Goal: Task Accomplishment & Management: Manage account settings

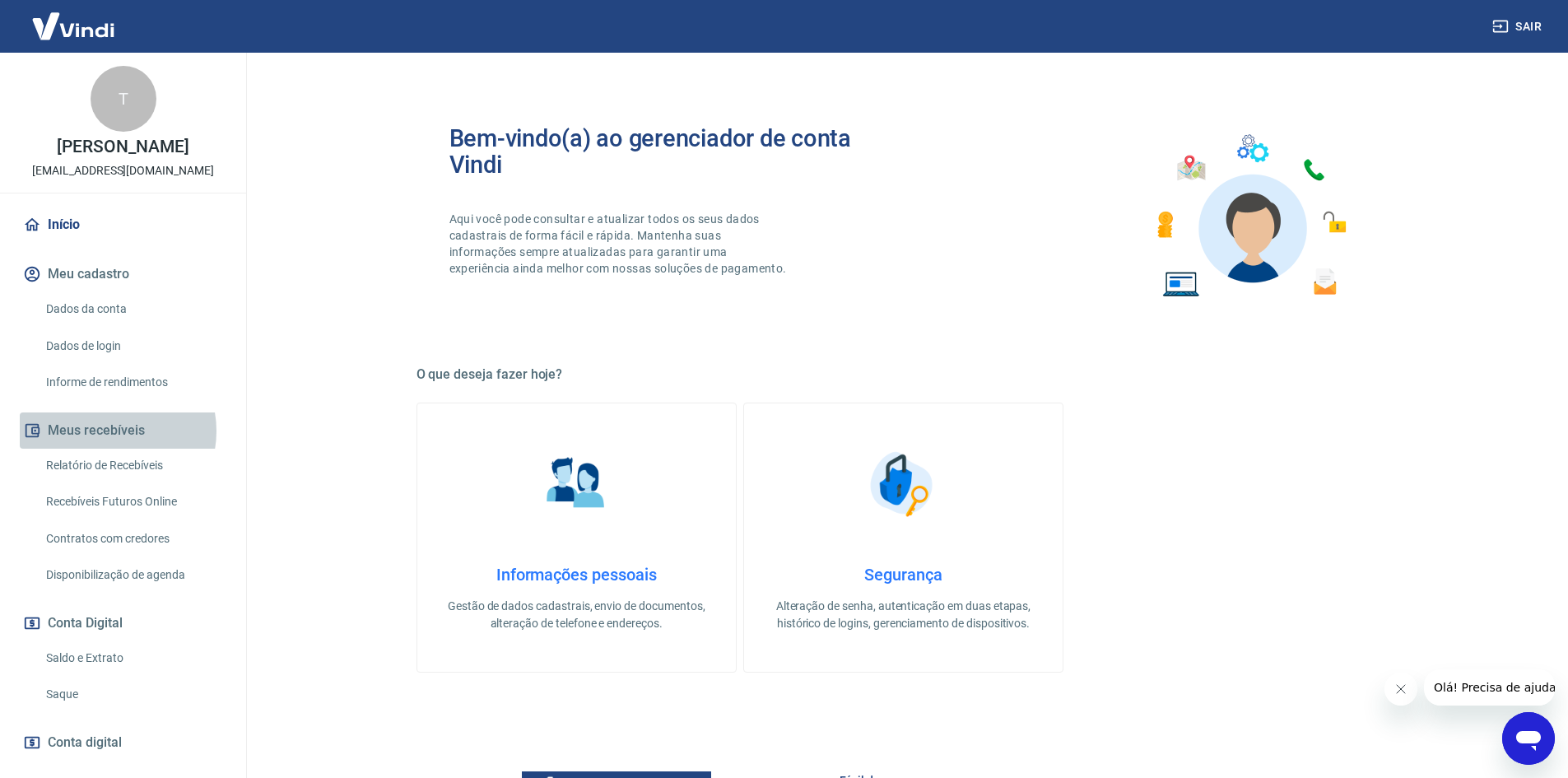
click at [113, 430] on button "Meus recebíveis" at bounding box center [124, 430] width 207 height 36
click at [125, 624] on button "Conta Digital" at bounding box center [124, 623] width 207 height 36
click at [109, 668] on link "Saldo e Extrato" at bounding box center [132, 657] width 187 height 34
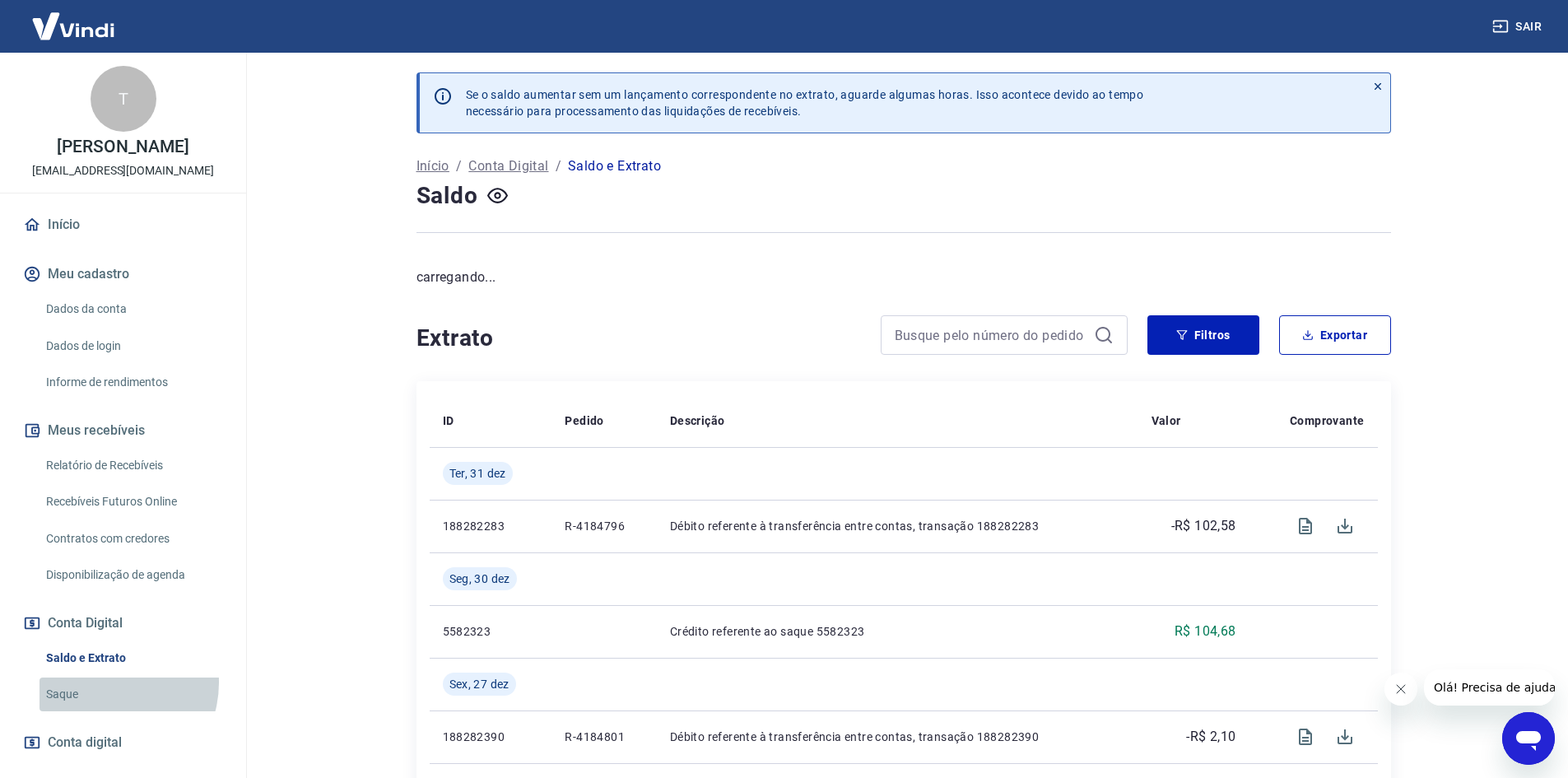
click at [104, 682] on link "Saque" at bounding box center [132, 694] width 187 height 34
click at [108, 435] on button "Meus recebíveis" at bounding box center [124, 430] width 207 height 36
click at [123, 384] on link "Informe de rendimentos" at bounding box center [132, 381] width 187 height 34
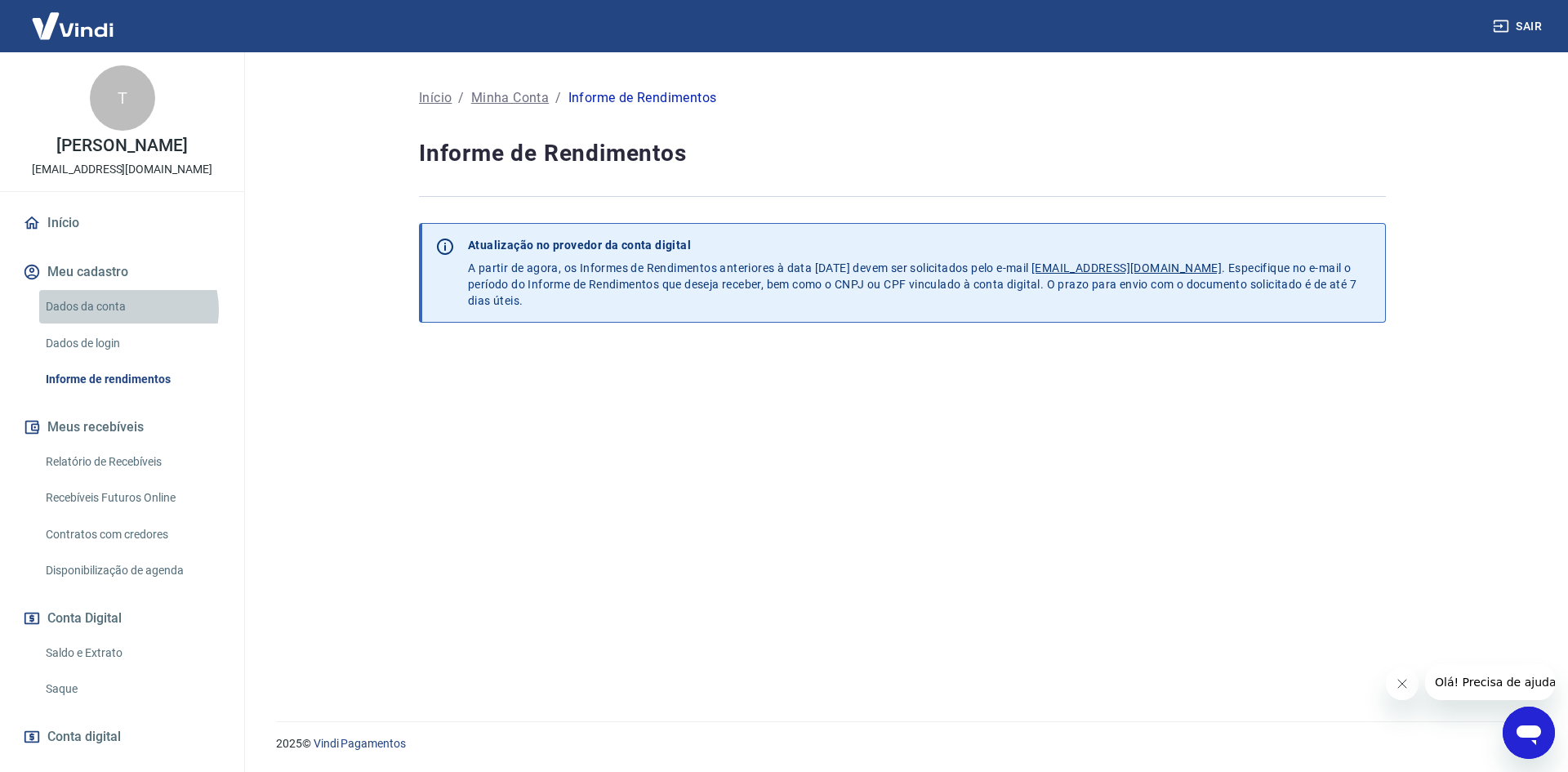
click at [127, 310] on link "Dados da conta" at bounding box center [131, 306] width 185 height 33
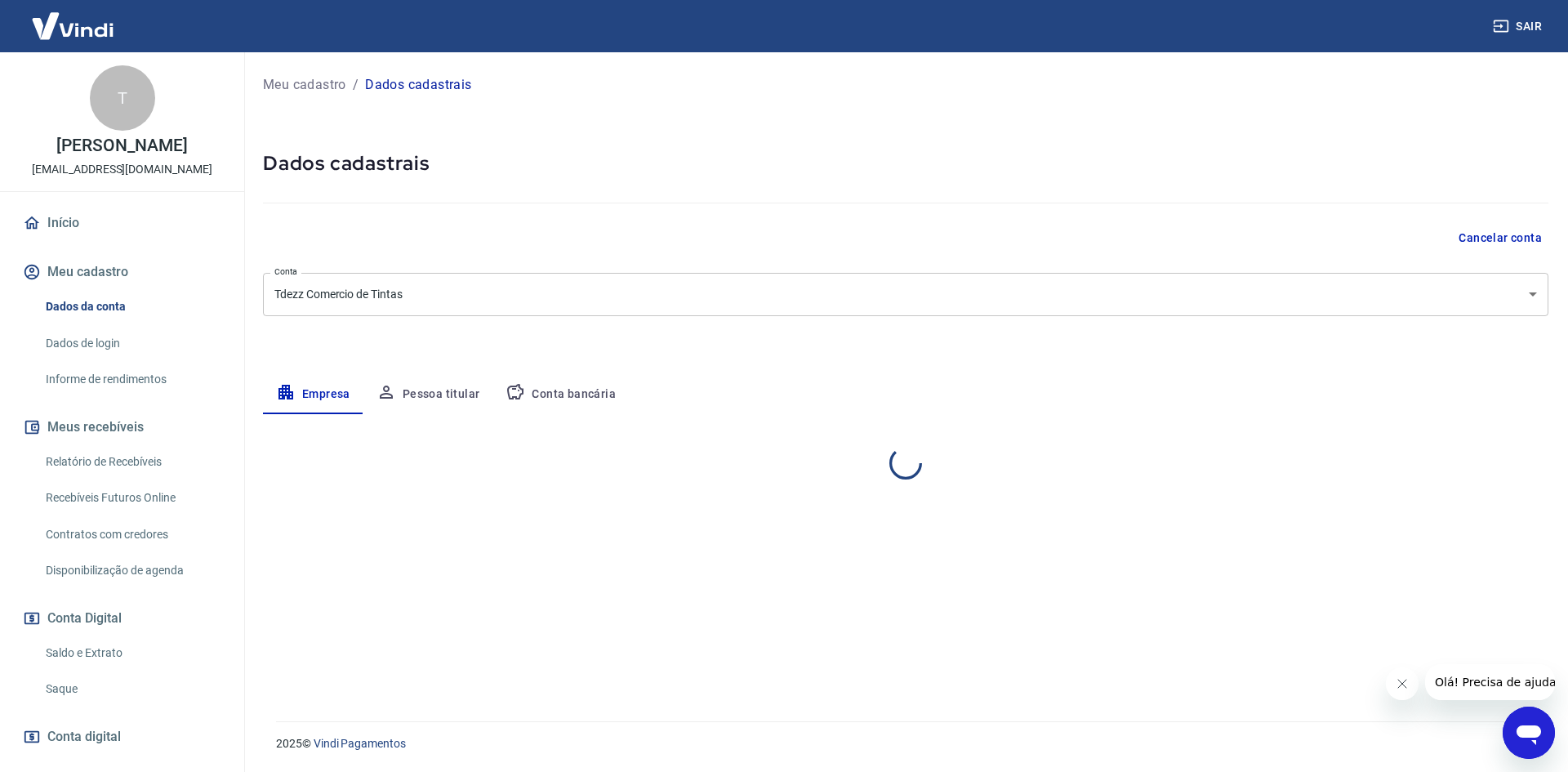
select select "RS"
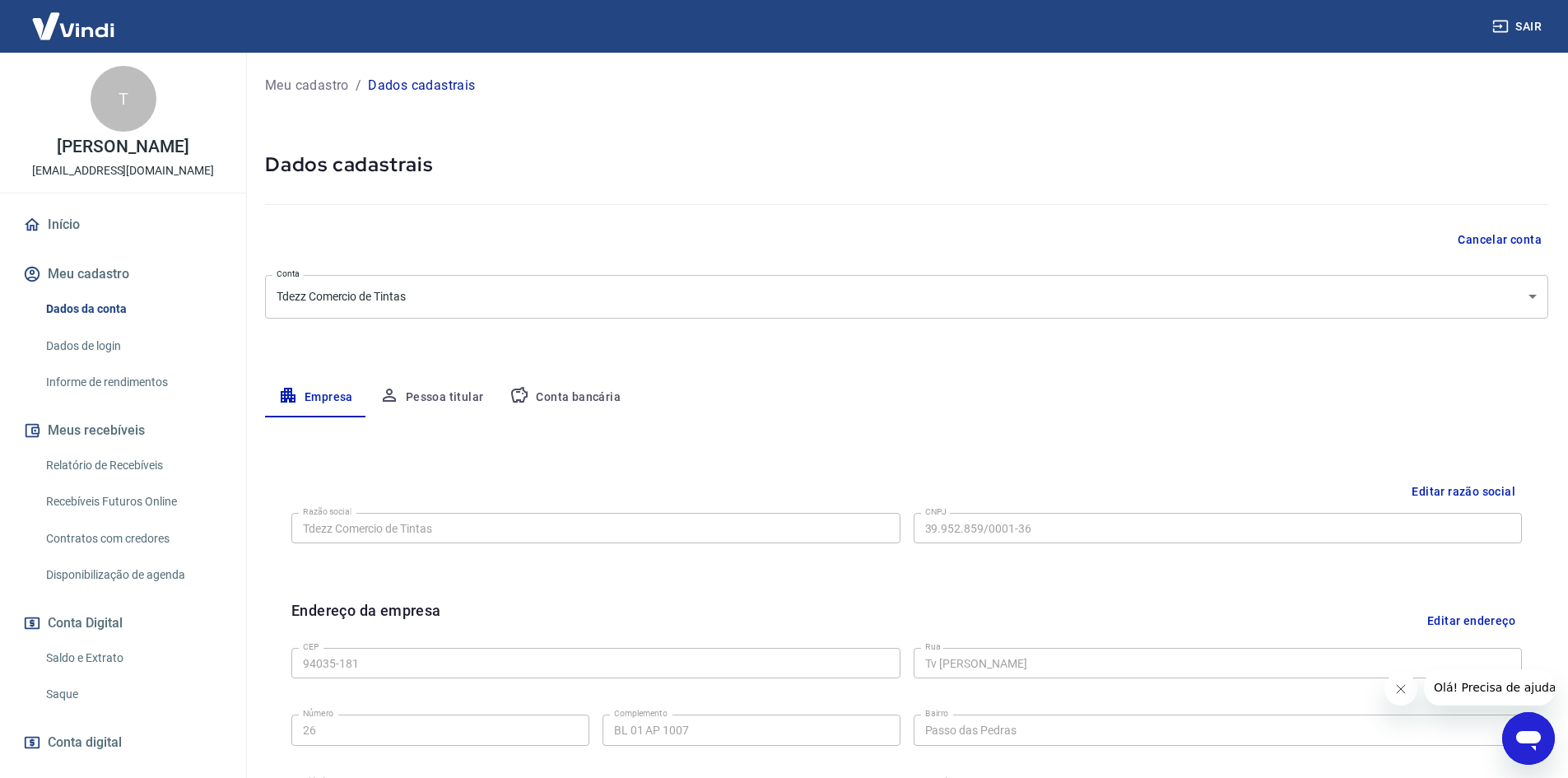
click at [125, 354] on link "Dados de login" at bounding box center [132, 346] width 187 height 34
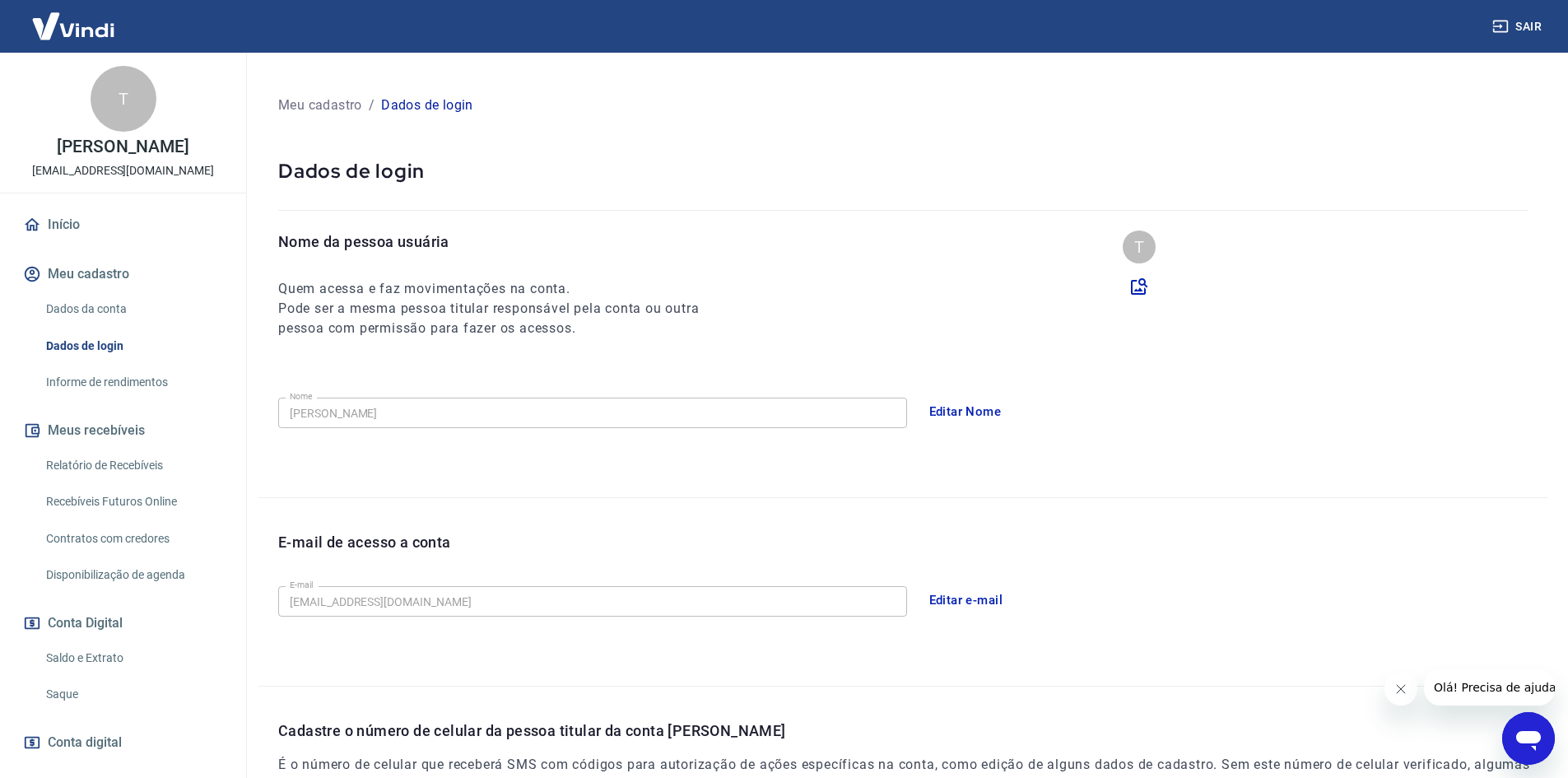
click at [125, 446] on button "Meus recebíveis" at bounding box center [124, 430] width 207 height 36
click at [125, 466] on link "Relatório de Recebíveis" at bounding box center [132, 465] width 187 height 34
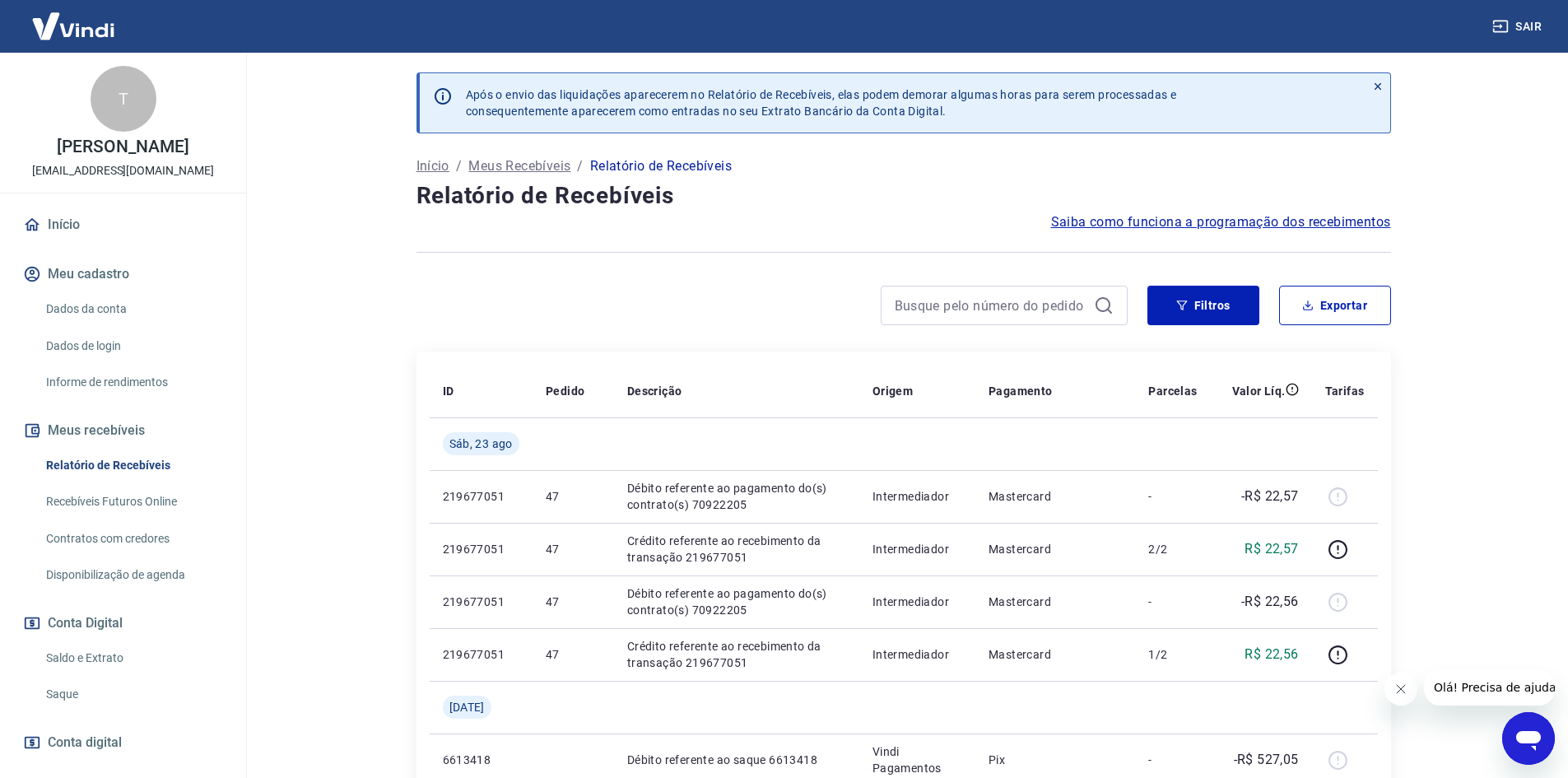
click at [130, 548] on link "Contratos com credores" at bounding box center [132, 538] width 187 height 34
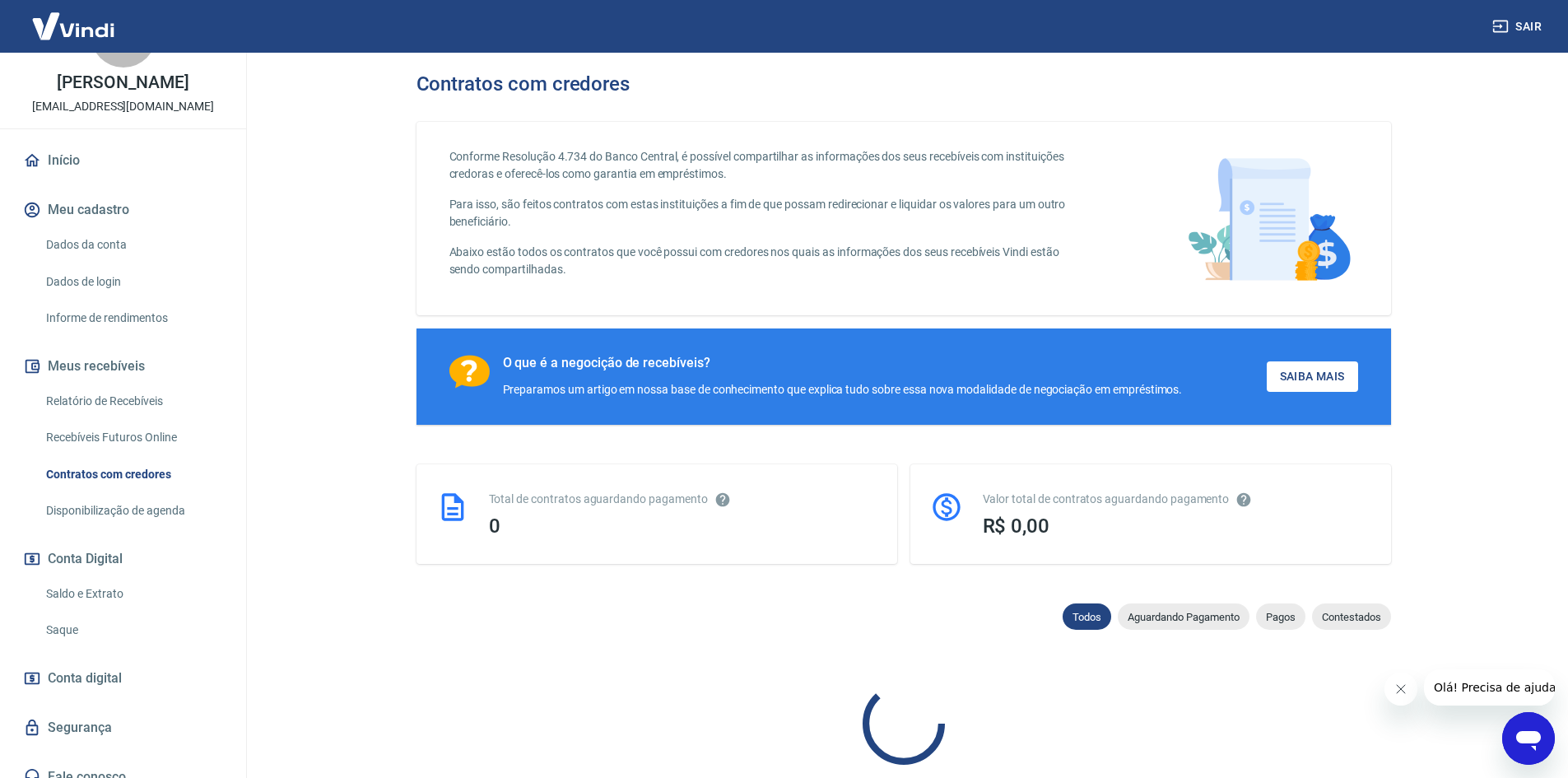
scroll to position [81, 0]
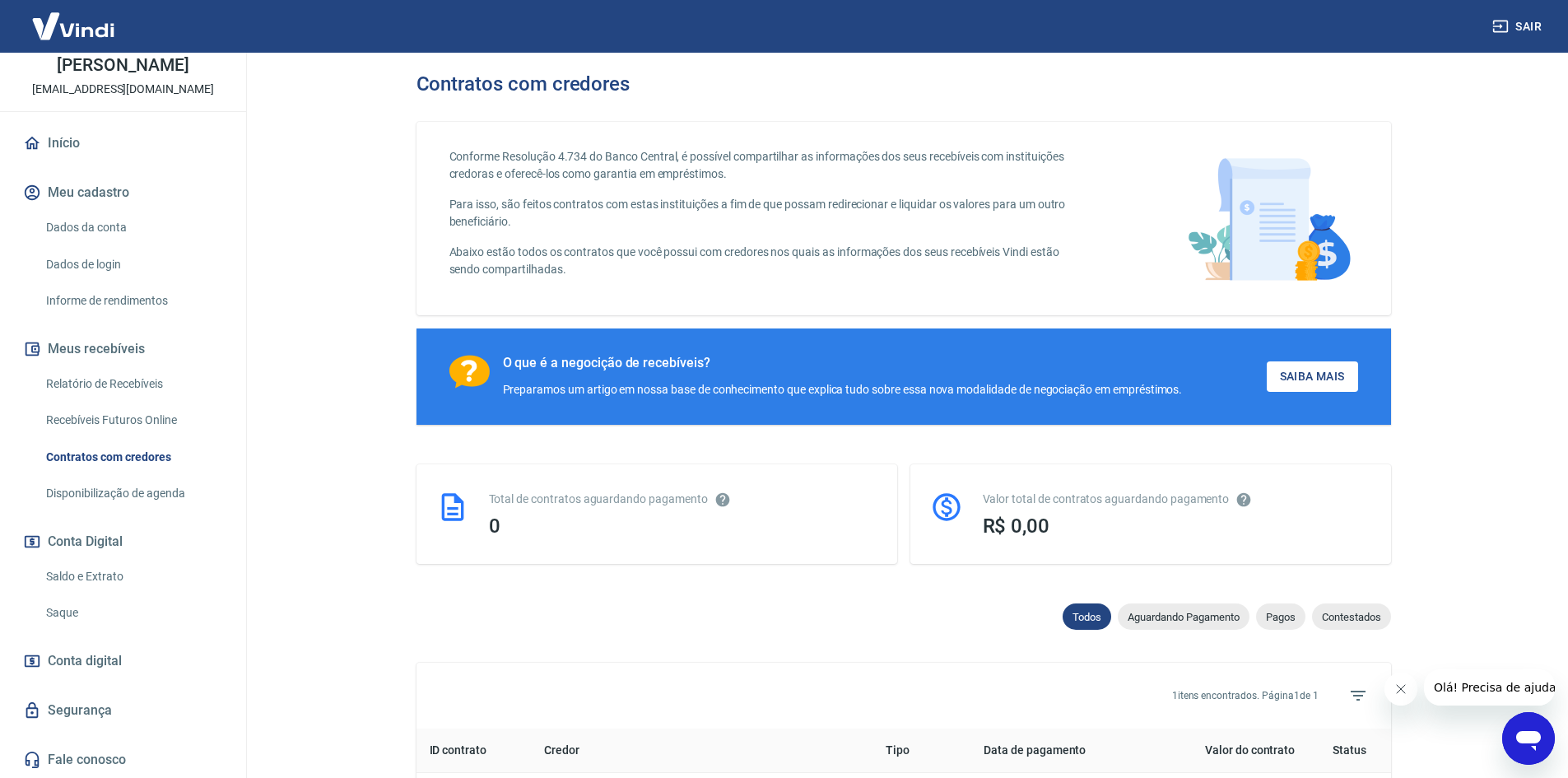
click at [106, 662] on span "Conta digital" at bounding box center [84, 661] width 74 height 23
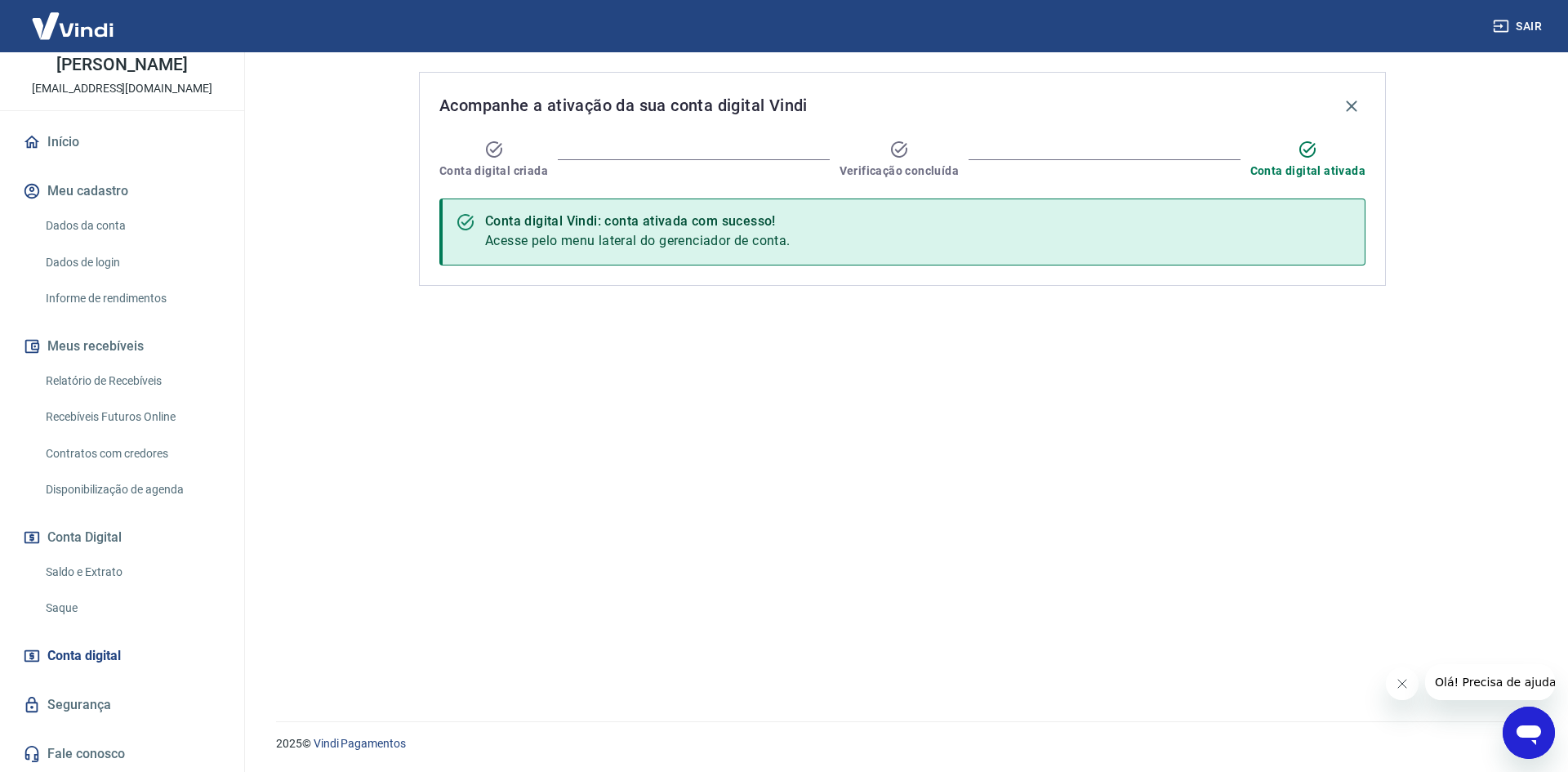
click at [105, 714] on link "Segurança" at bounding box center [123, 705] width 205 height 36
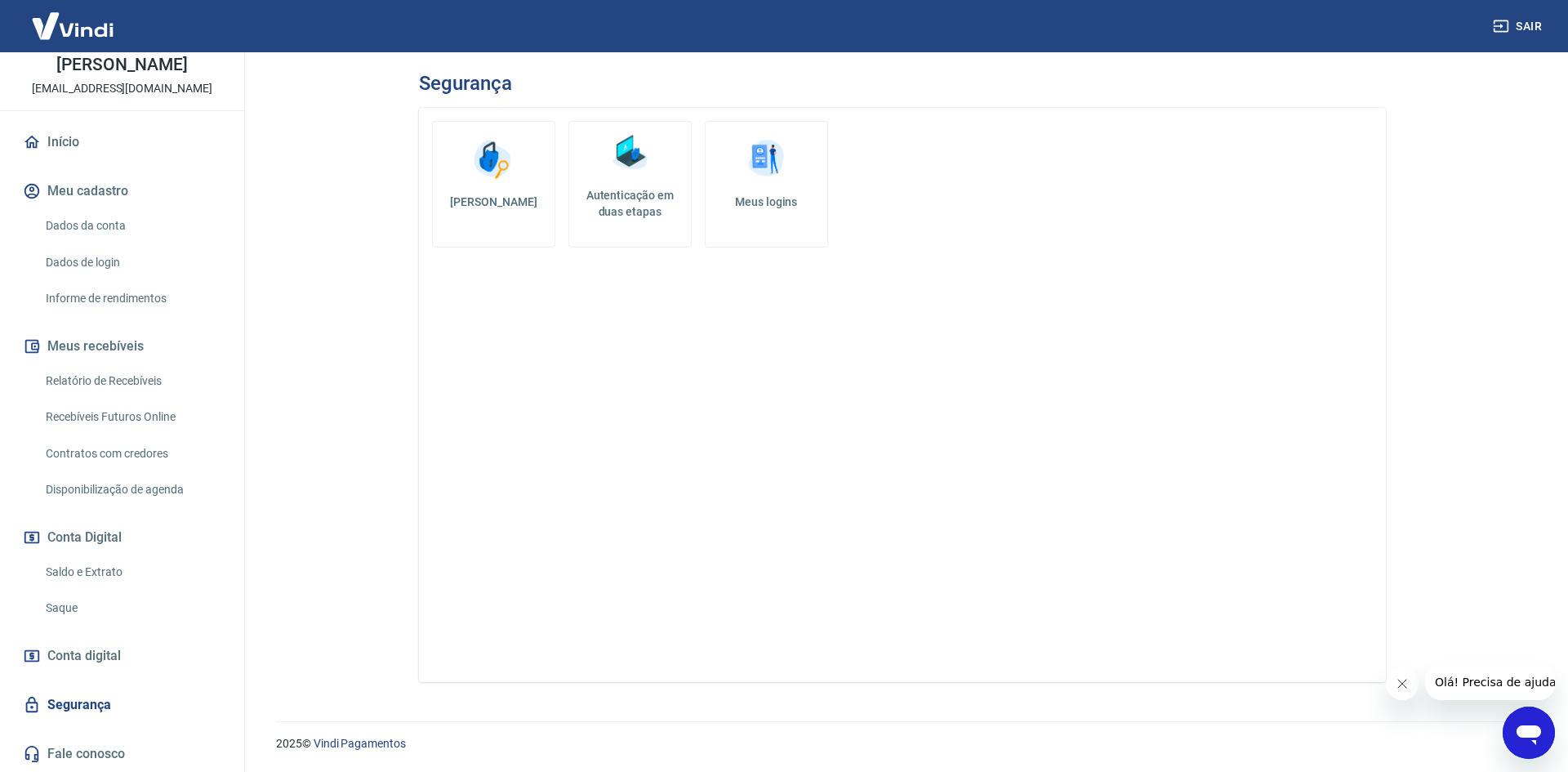
click at [113, 652] on span "Conta digital" at bounding box center [84, 656] width 73 height 23
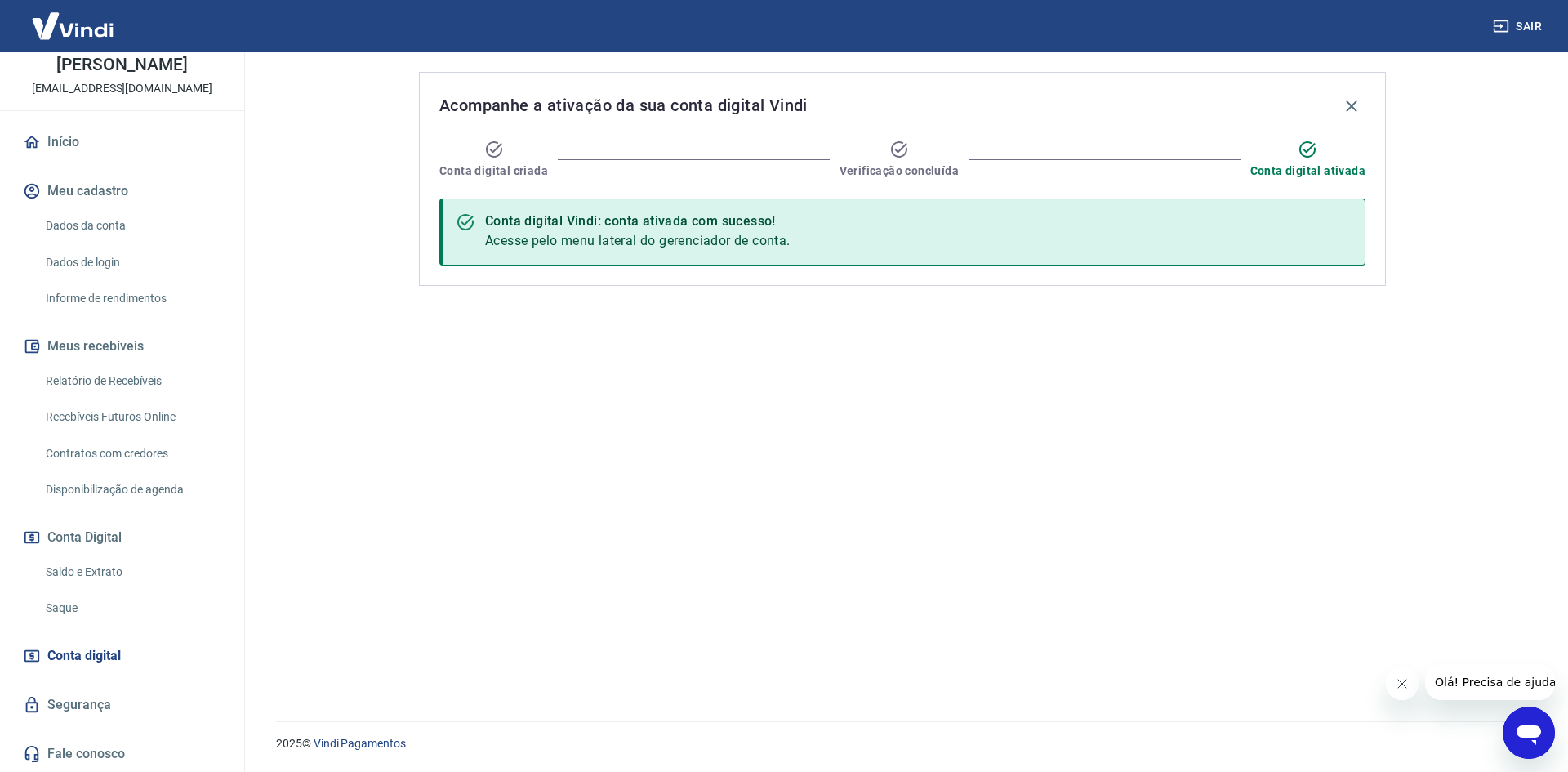
click at [90, 160] on link "Início" at bounding box center [123, 143] width 205 height 36
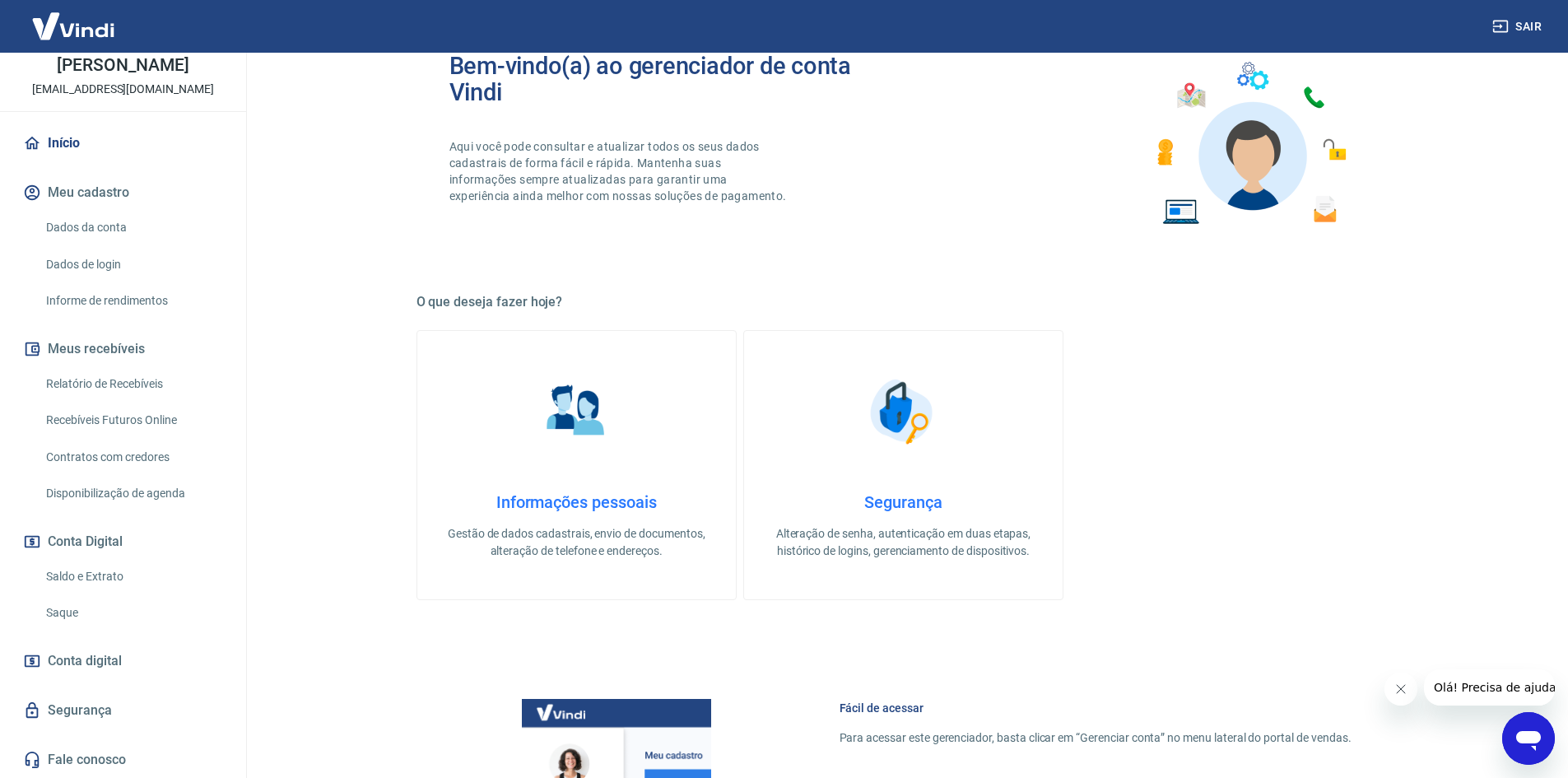
scroll to position [82, 0]
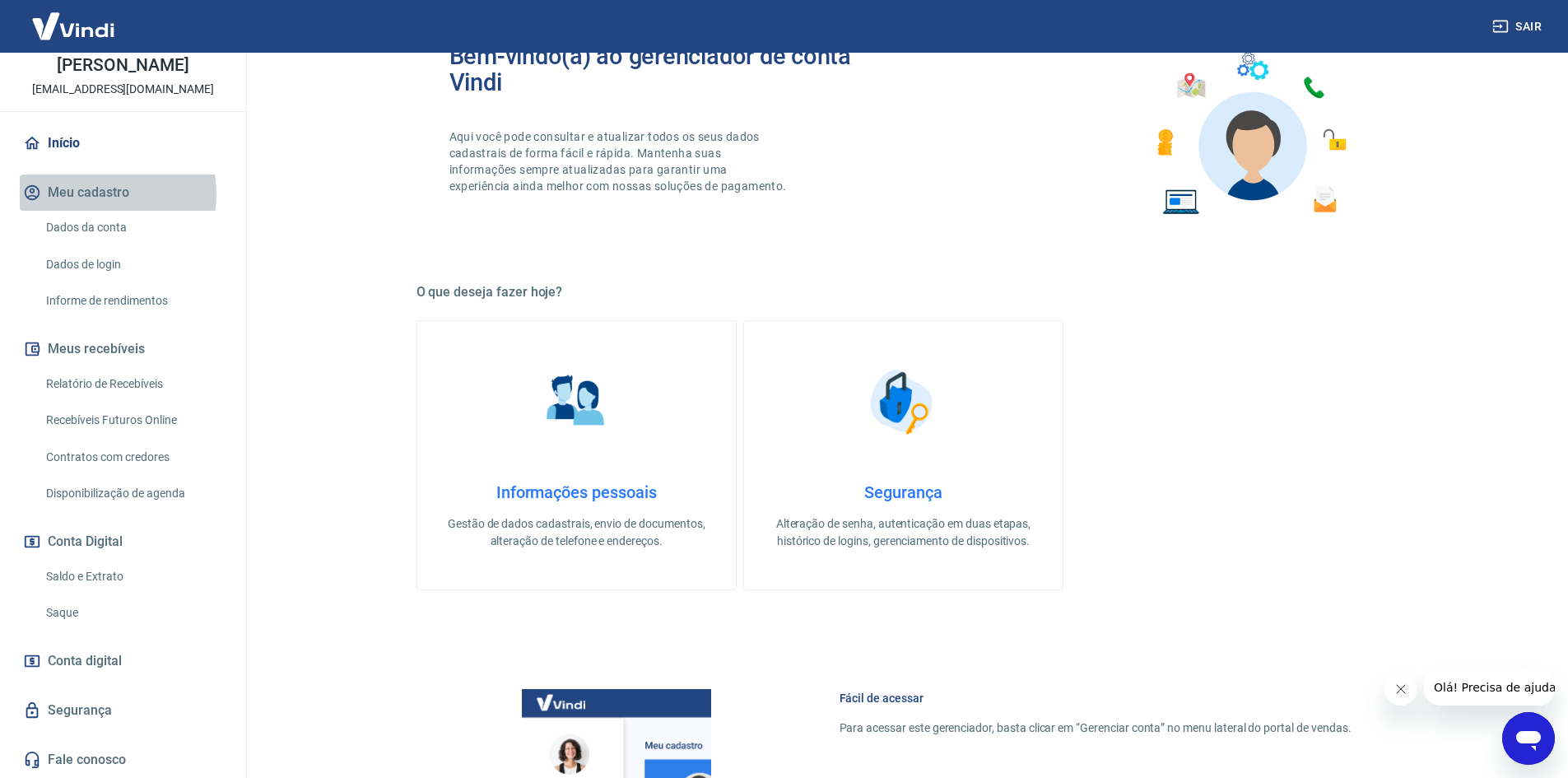
click at [91, 194] on button "Meu cadastro" at bounding box center [124, 193] width 207 height 36
click at [97, 237] on link "Dados da conta" at bounding box center [132, 227] width 187 height 34
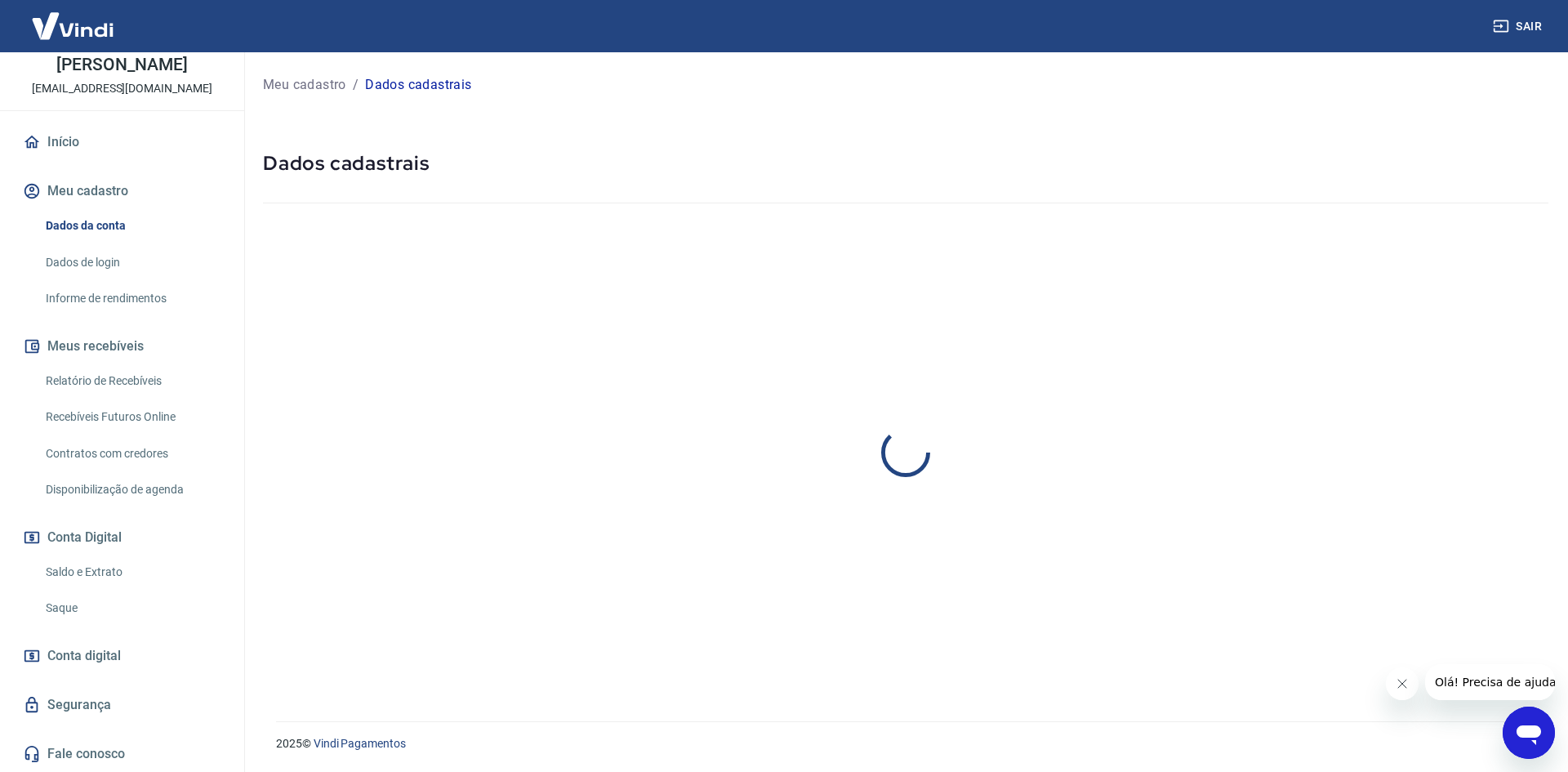
select select "RS"
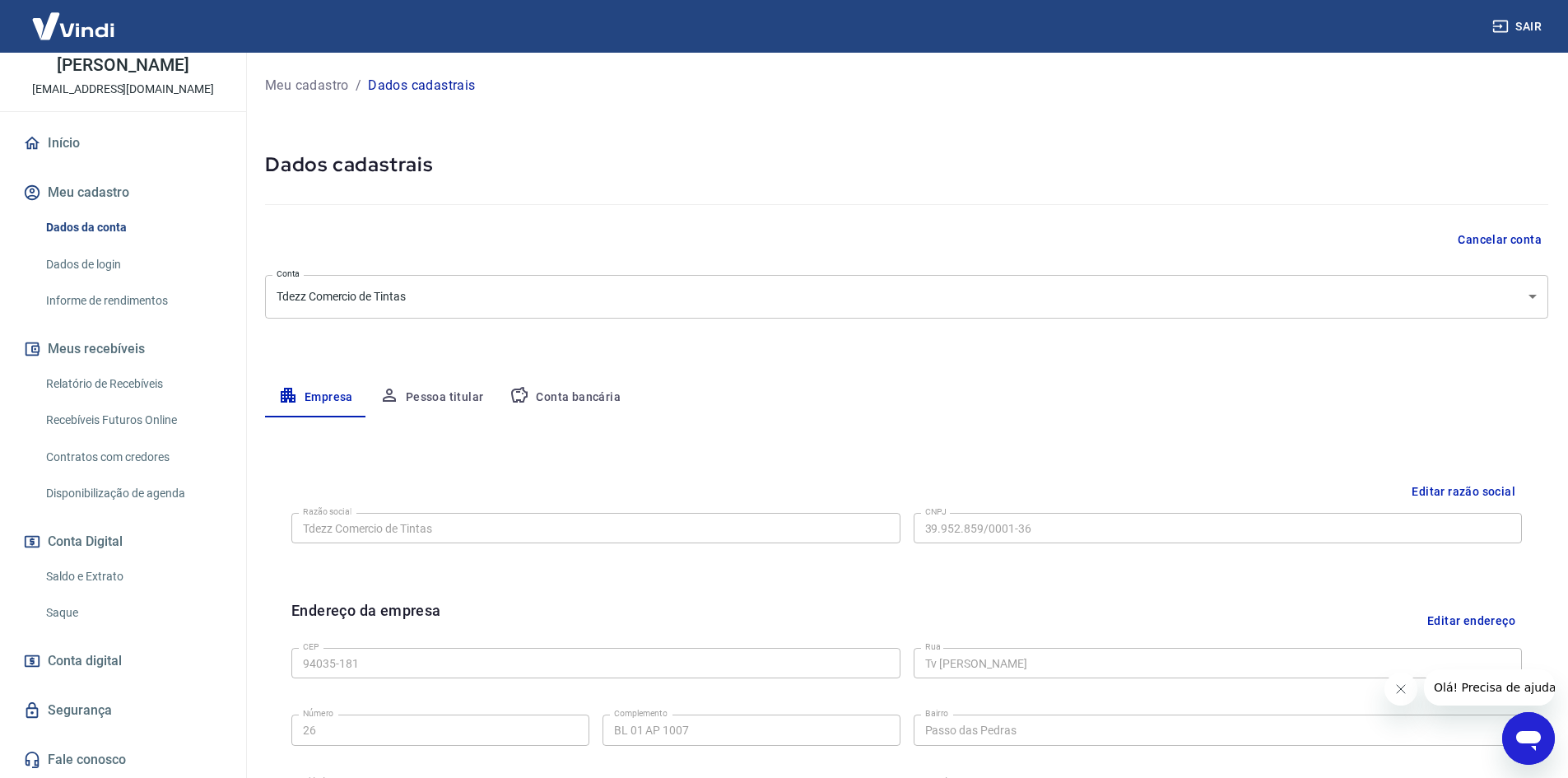
click at [103, 270] on link "Dados de login" at bounding box center [132, 264] width 187 height 34
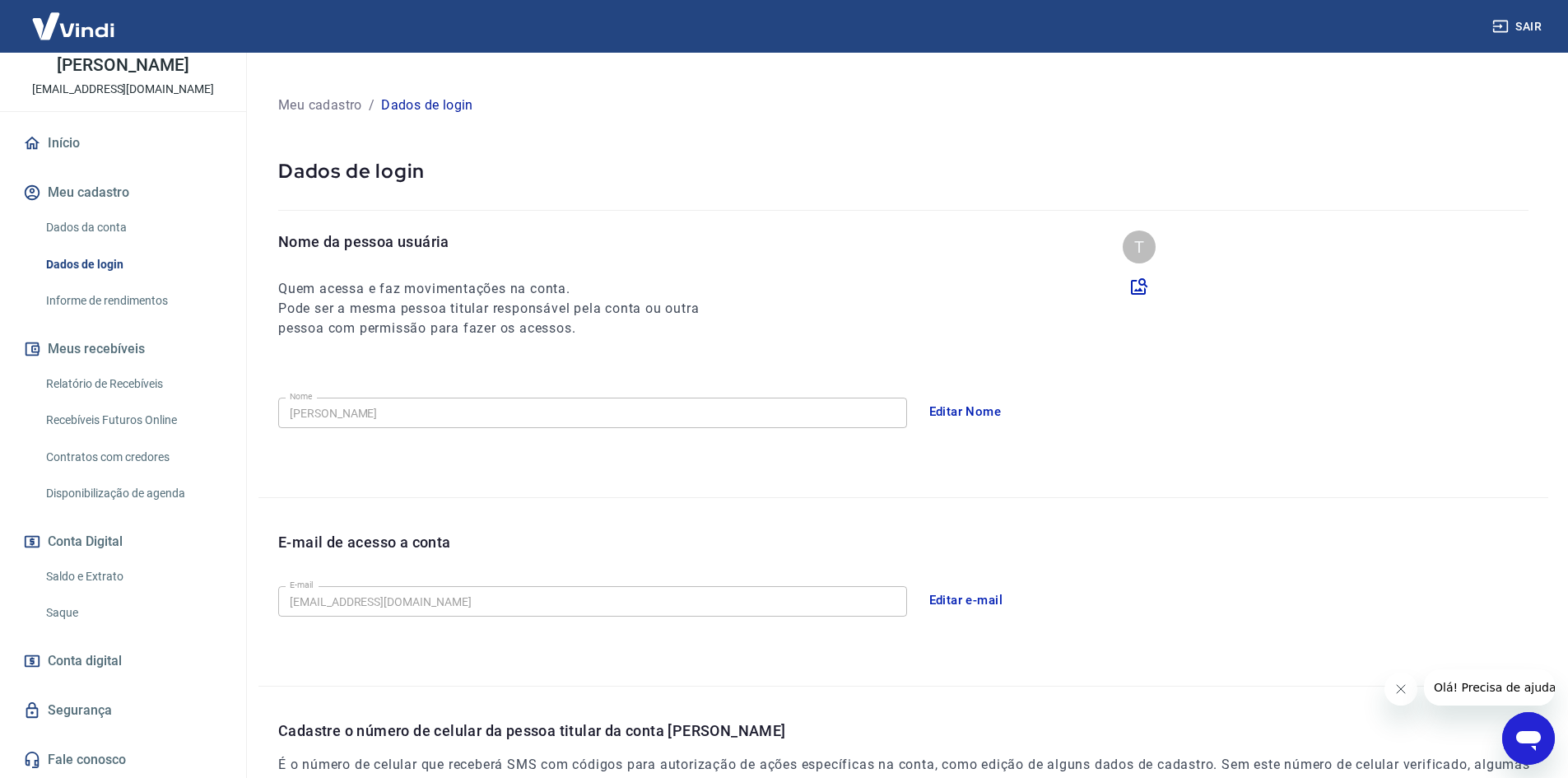
click at [112, 304] on link "Informe de rendimentos" at bounding box center [132, 300] width 187 height 34
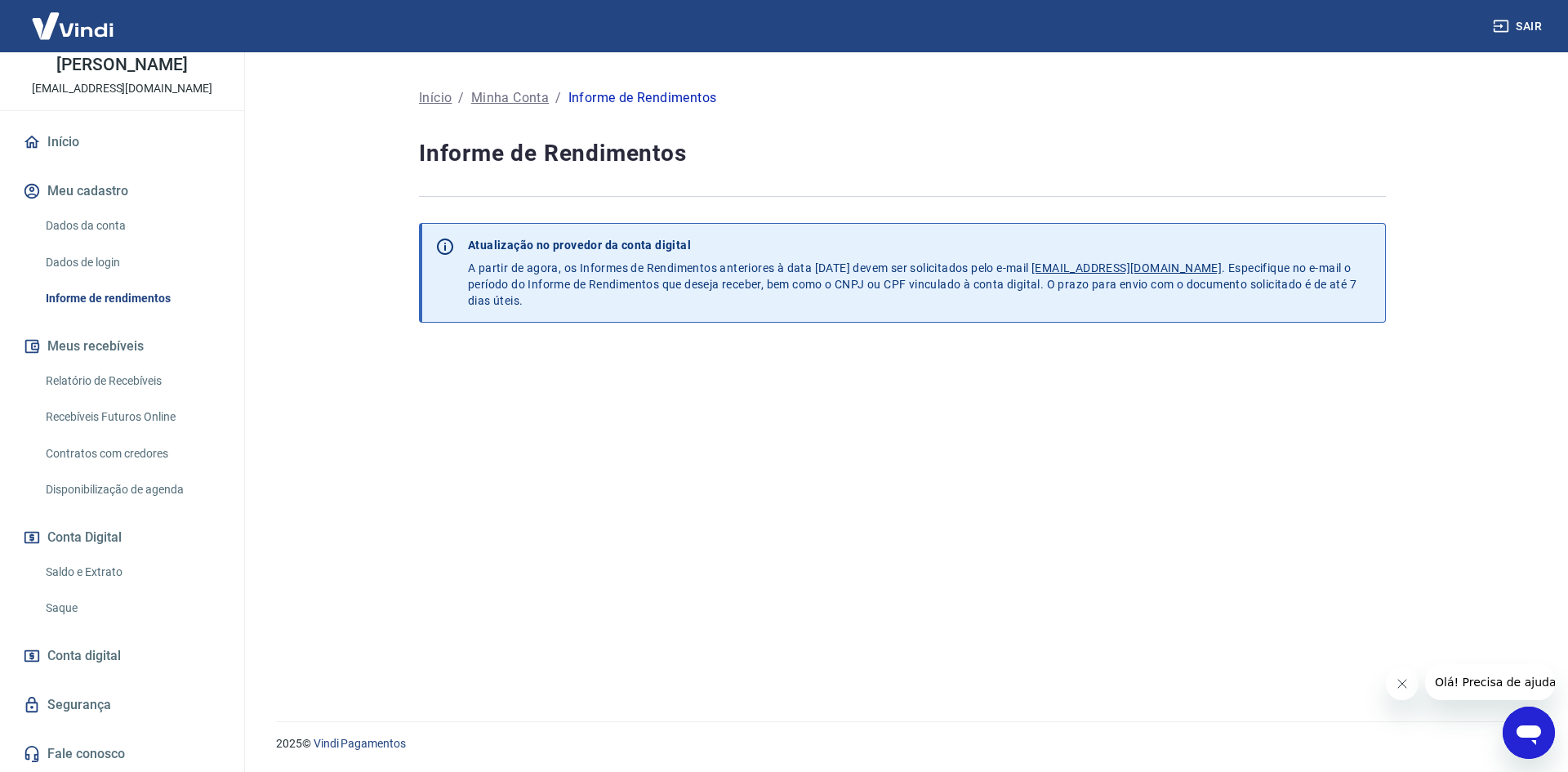
click at [110, 345] on button "Meus recebíveis" at bounding box center [123, 346] width 205 height 36
click at [131, 384] on link "Relatório de Recebíveis" at bounding box center [131, 380] width 185 height 33
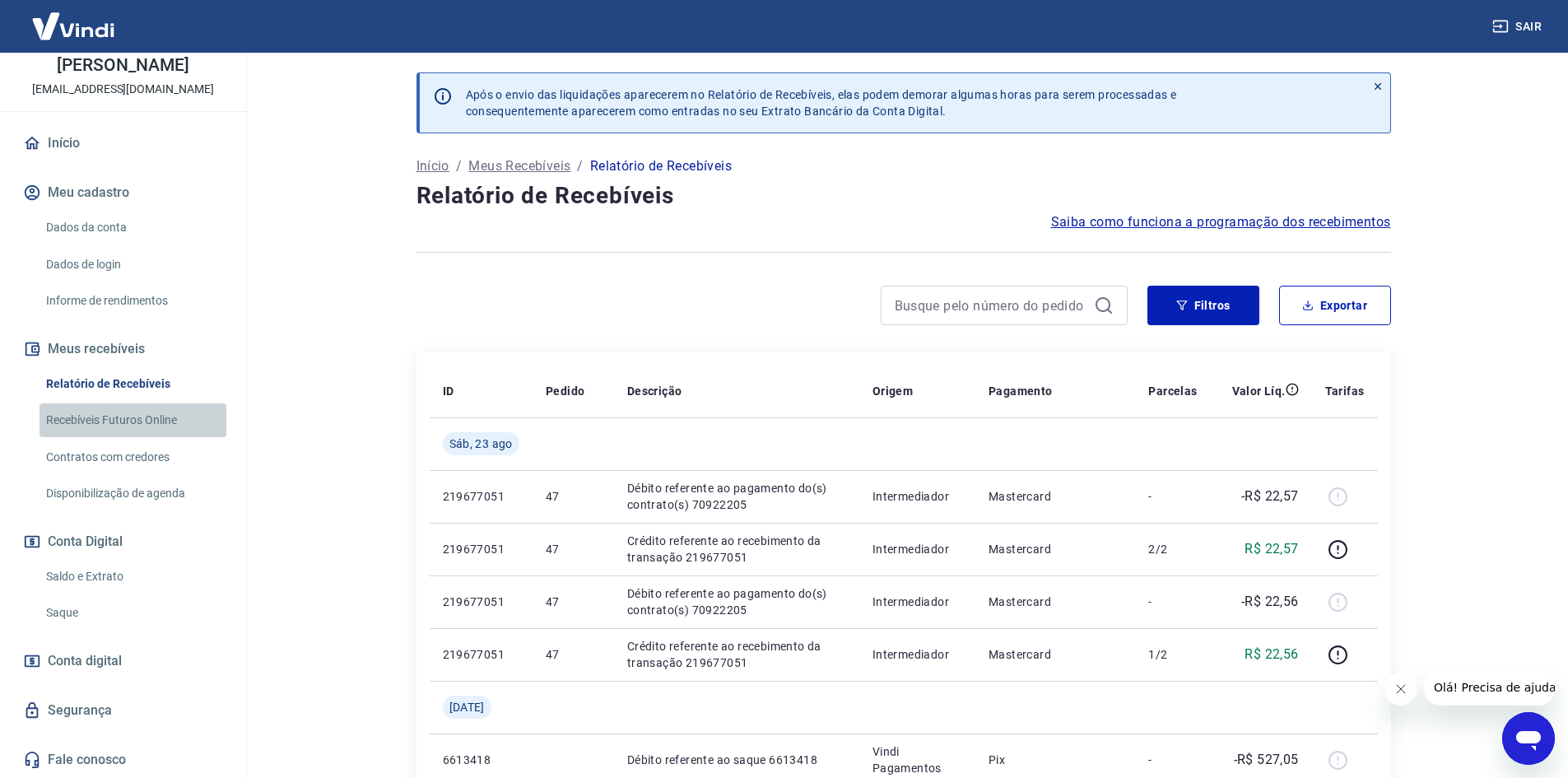
click at [141, 416] on link "Recebíveis Futuros Online" at bounding box center [132, 420] width 187 height 34
